Goal: Information Seeking & Learning: Check status

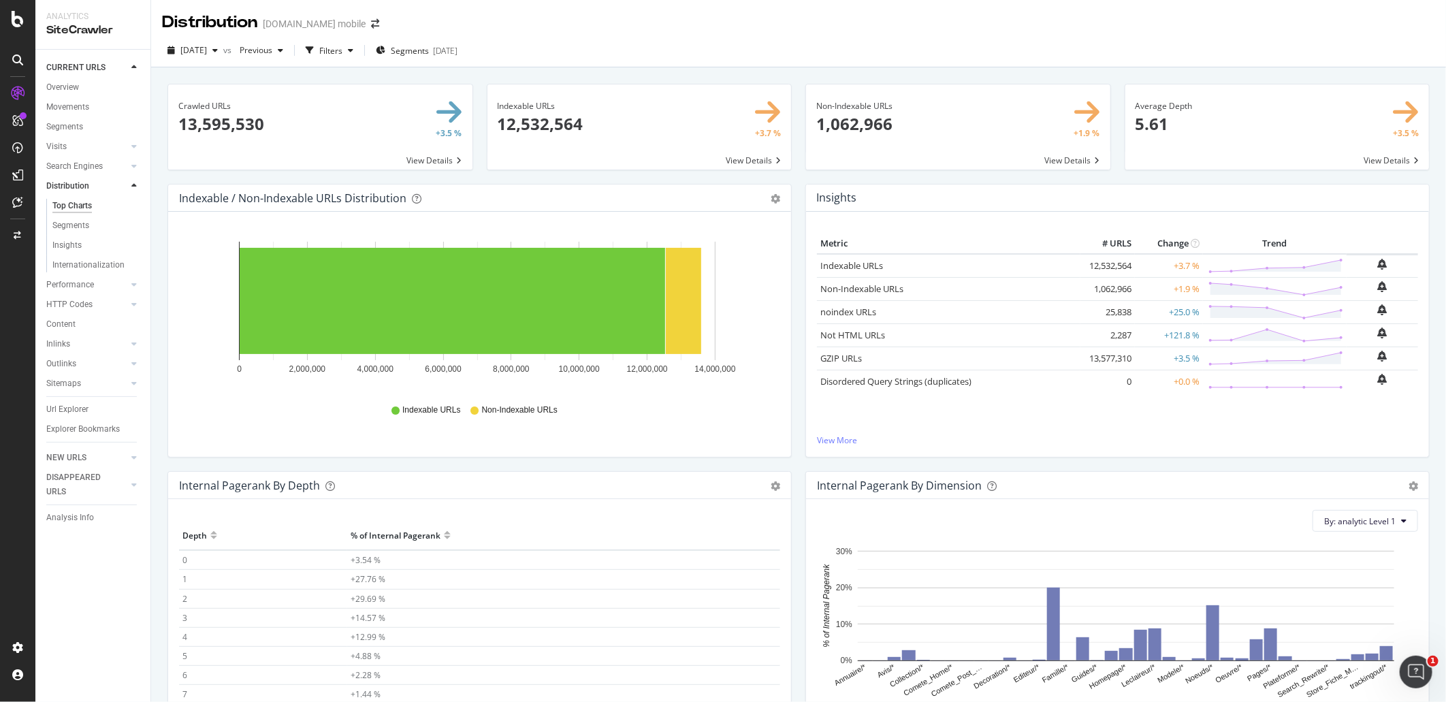
scroll to position [59, 0]
